Goal: Task Accomplishment & Management: Use online tool/utility

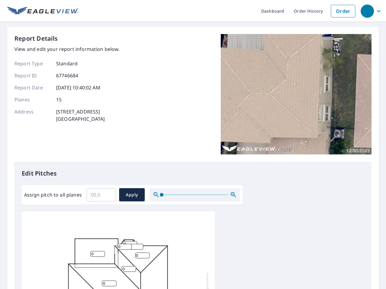
click at [193, 145] on div "Report Details View and edit your report information below. Report Type Standar…" at bounding box center [192, 98] width 357 height 128
click at [367, 11] on div "button" at bounding box center [366, 11] width 13 height 13
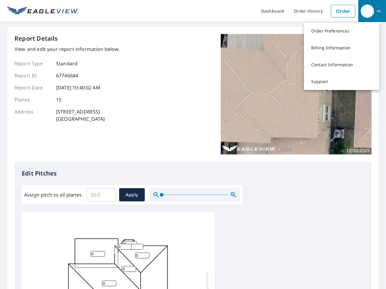
click at [101, 195] on input "Assign pitch to all planes" at bounding box center [101, 194] width 30 height 17
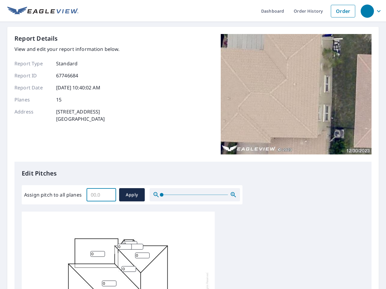
click at [132, 195] on span "Apply" at bounding box center [132, 195] width 16 height 8
click at [233, 195] on icon "button" at bounding box center [232, 194] width 7 height 7
